Goal: Information Seeking & Learning: Learn about a topic

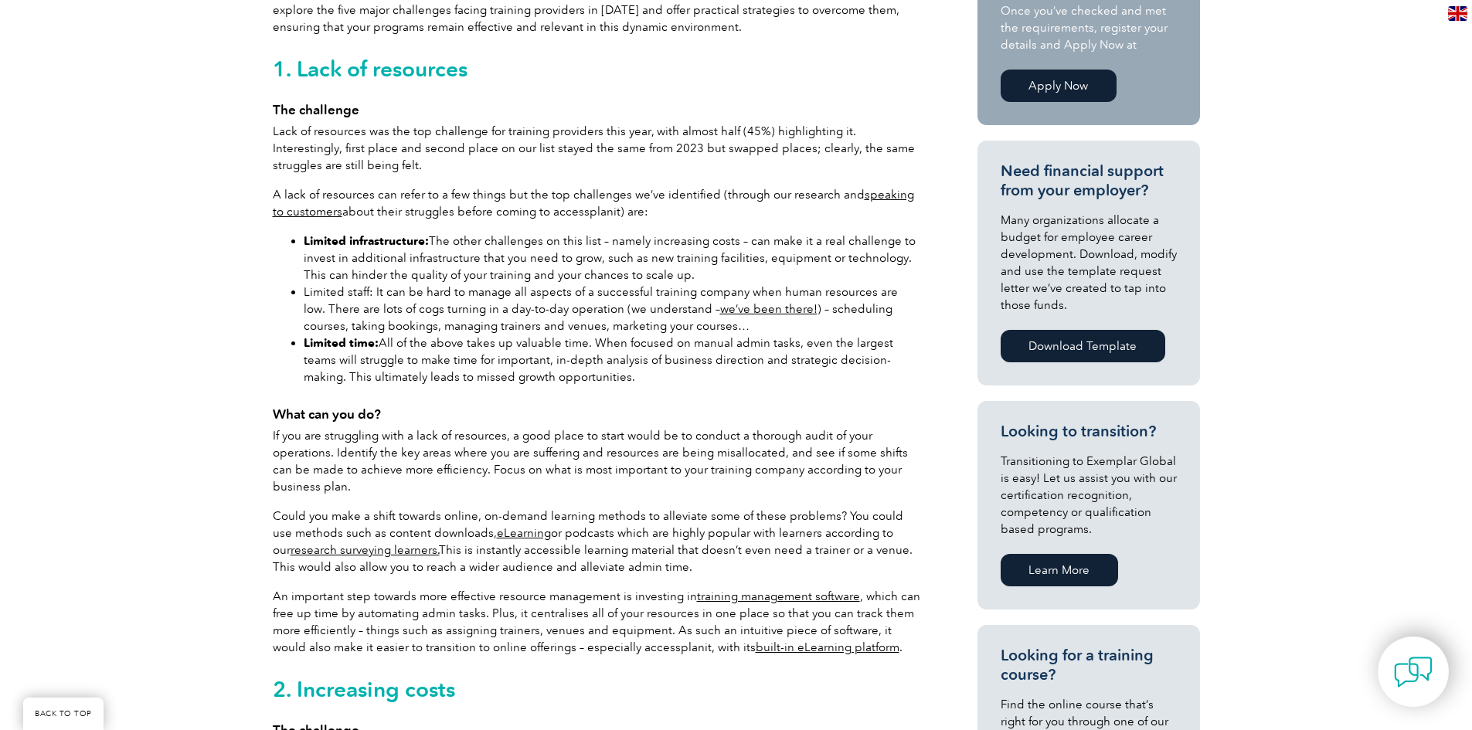
scroll to position [1004, 0]
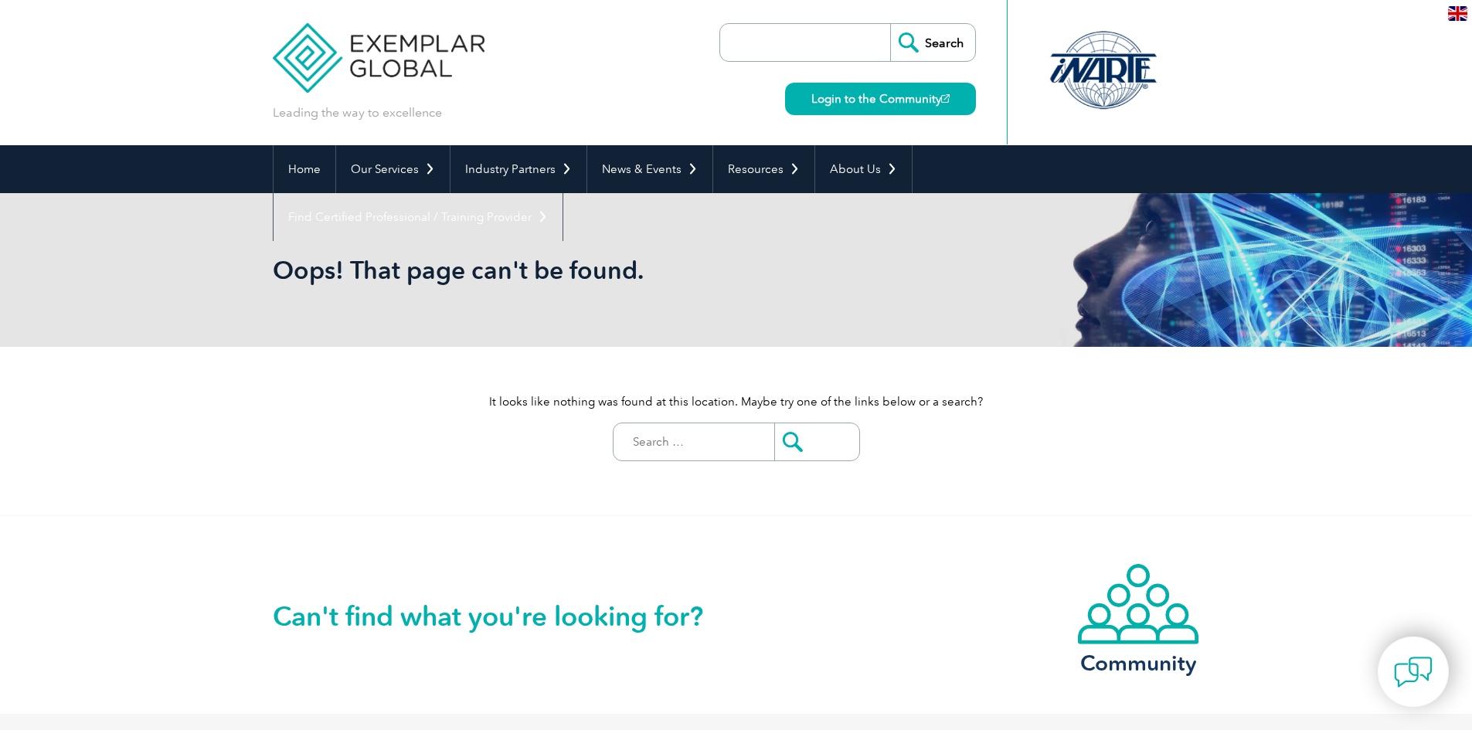
click at [711, 443] on input "Search for:" at bounding box center [697, 441] width 153 height 37
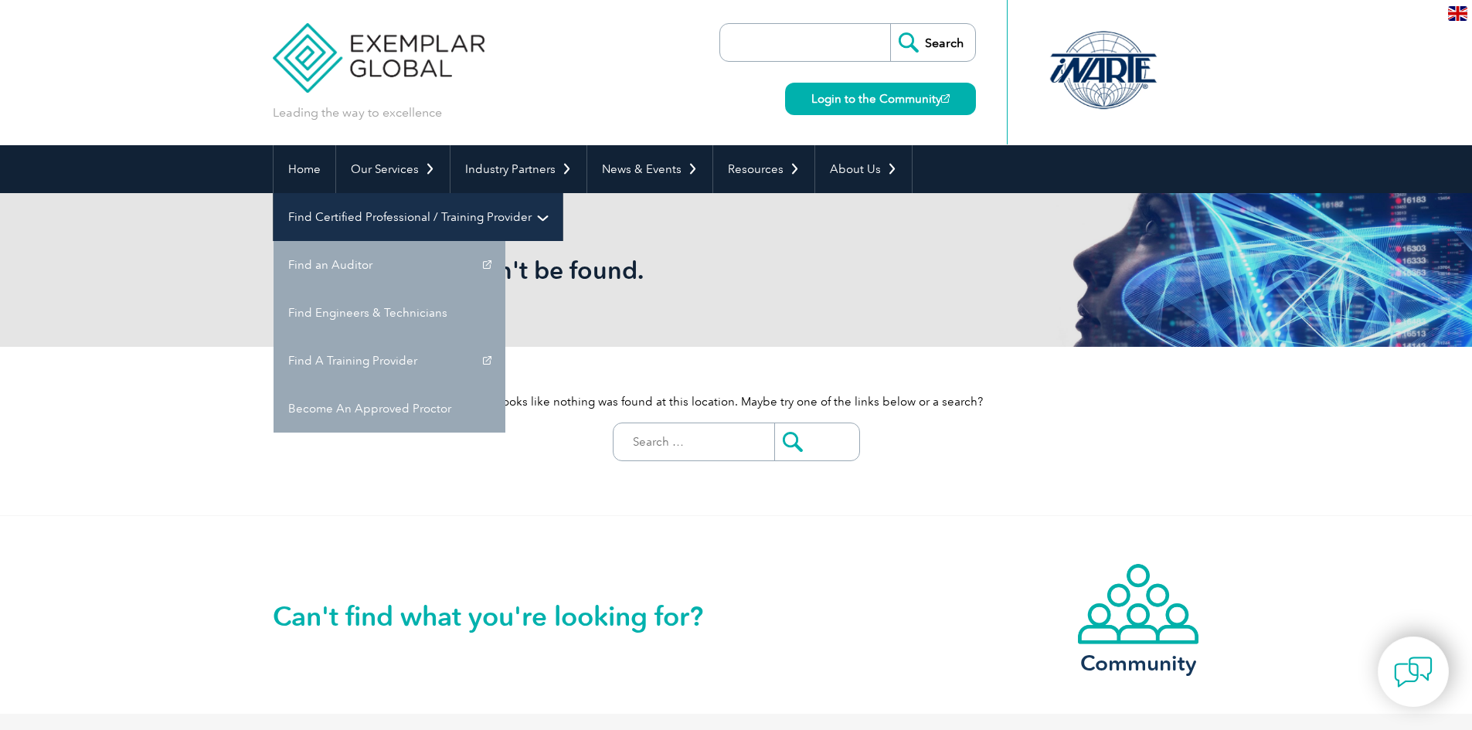
click at [562, 193] on link "Find Certified Professional / Training Provider" at bounding box center [417, 217] width 289 height 48
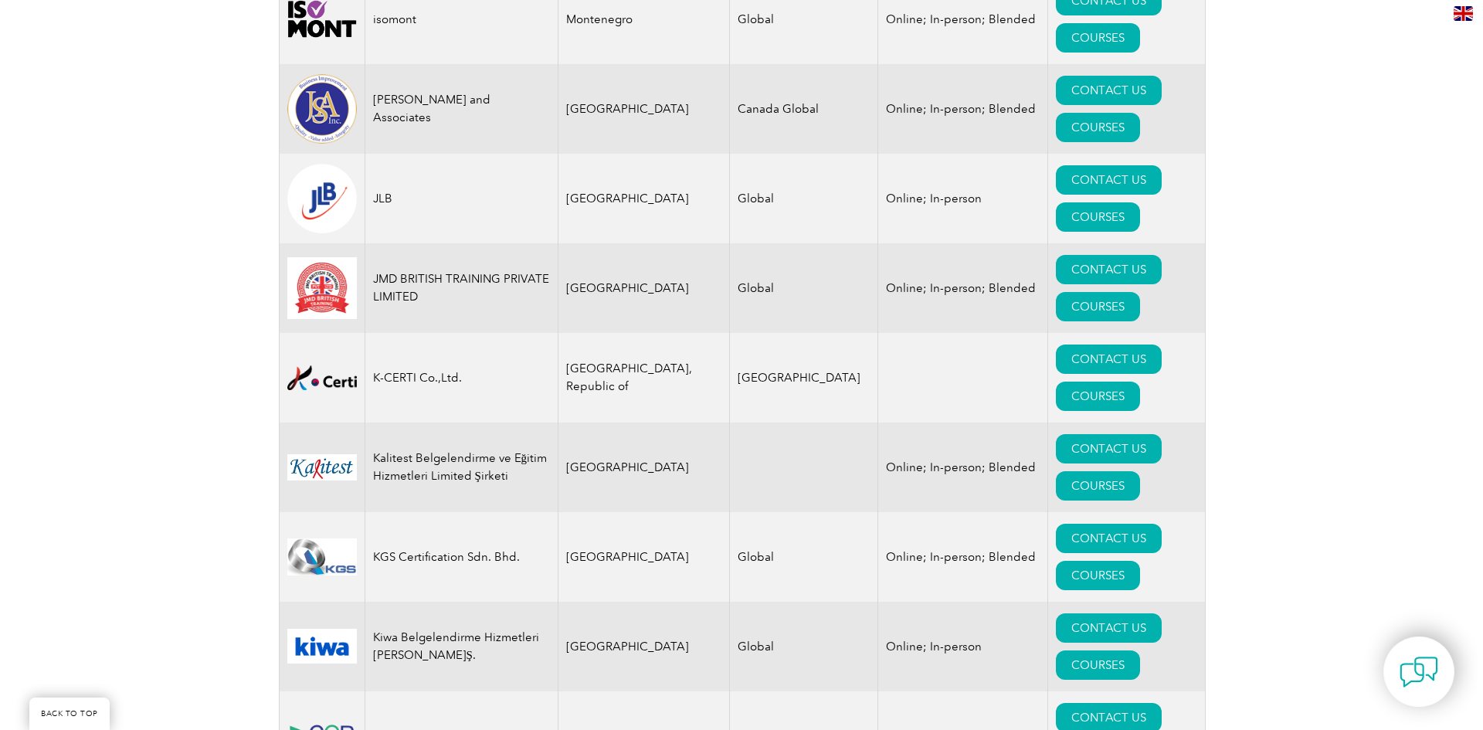
scroll to position [13084, 0]
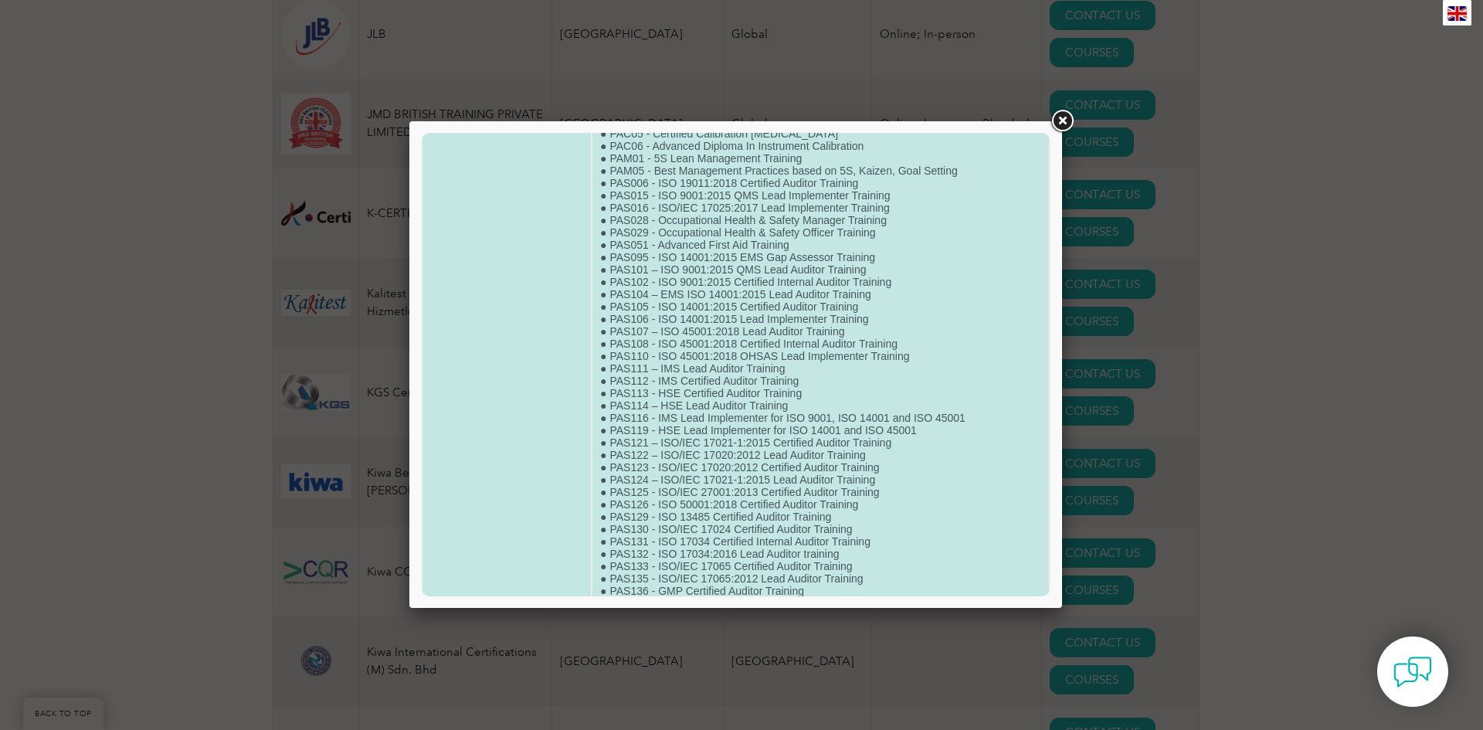
scroll to position [309, 0]
